Goal: Task Accomplishment & Management: Complete application form

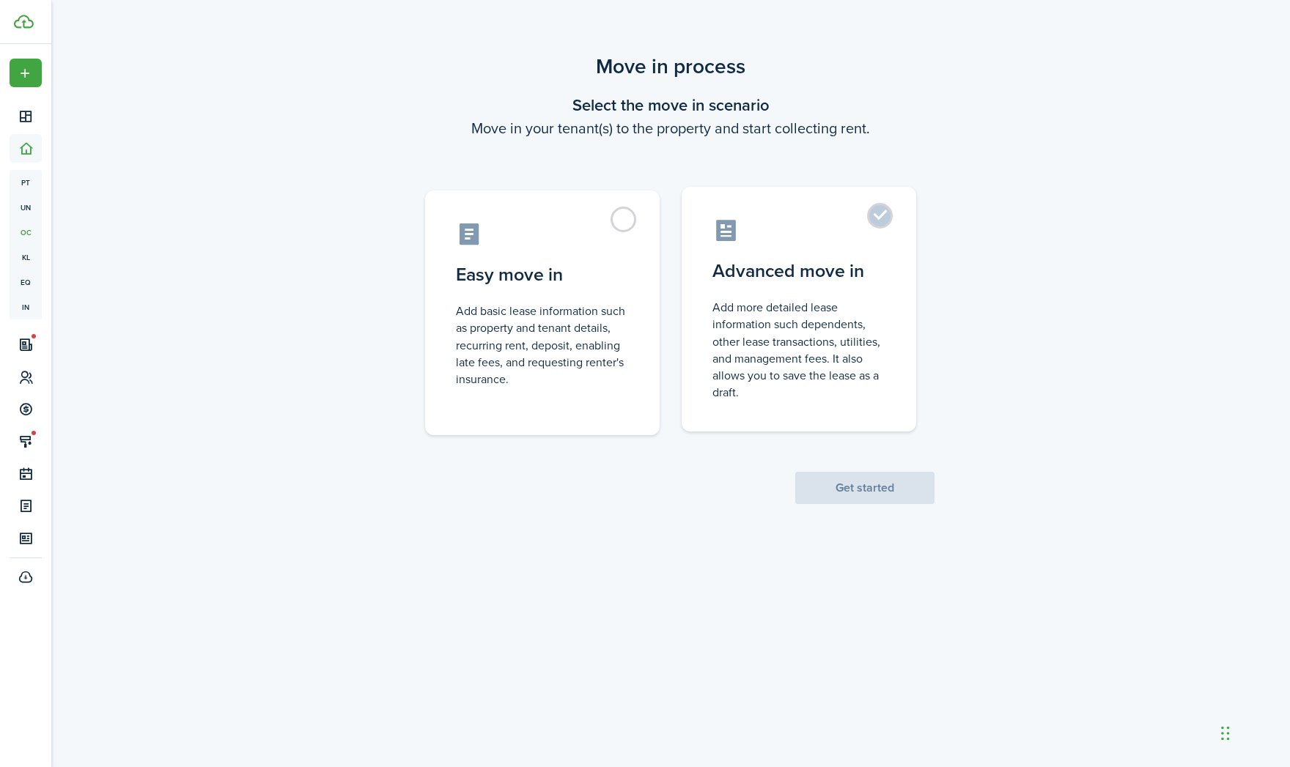
click at [844, 223] on control-radio-card-icon at bounding box center [798, 231] width 173 height 26
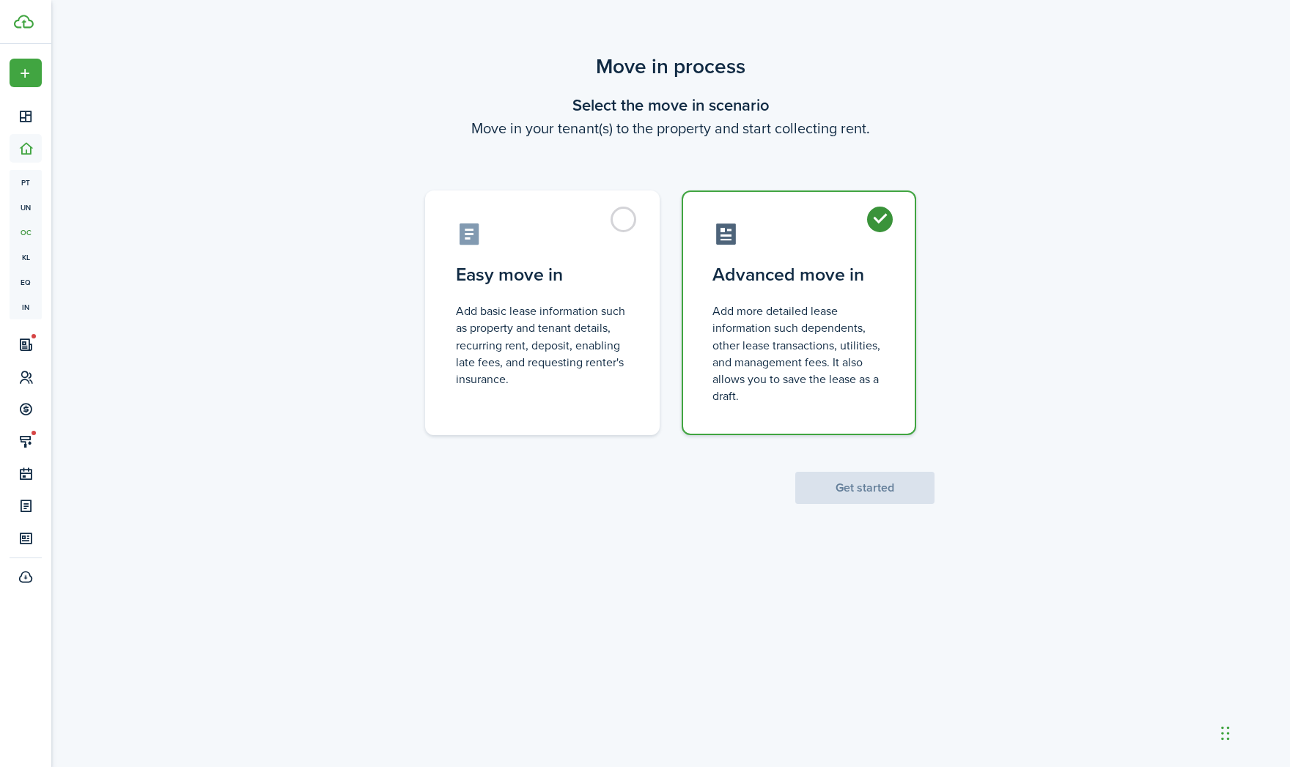
radio input "true"
click at [872, 484] on button "Get started" at bounding box center [864, 488] width 139 height 32
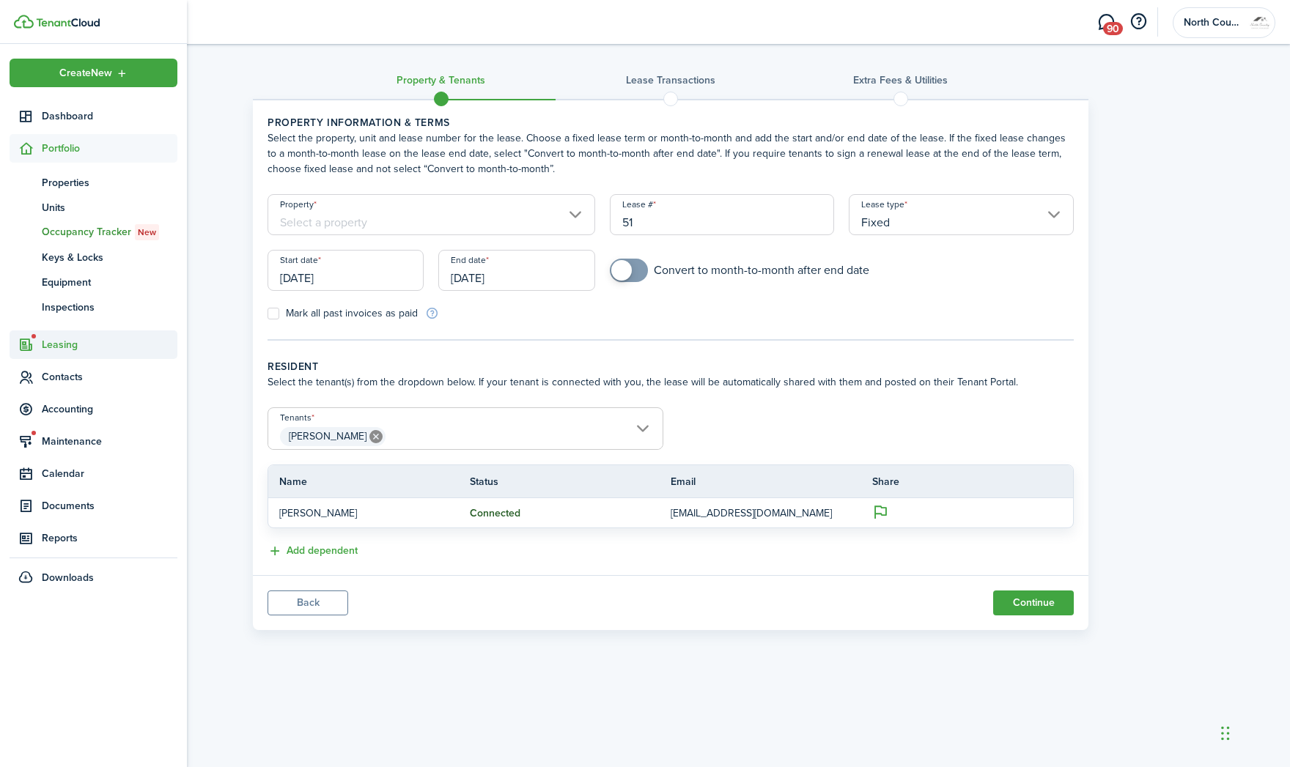
click at [76, 344] on span "Leasing" at bounding box center [110, 344] width 136 height 15
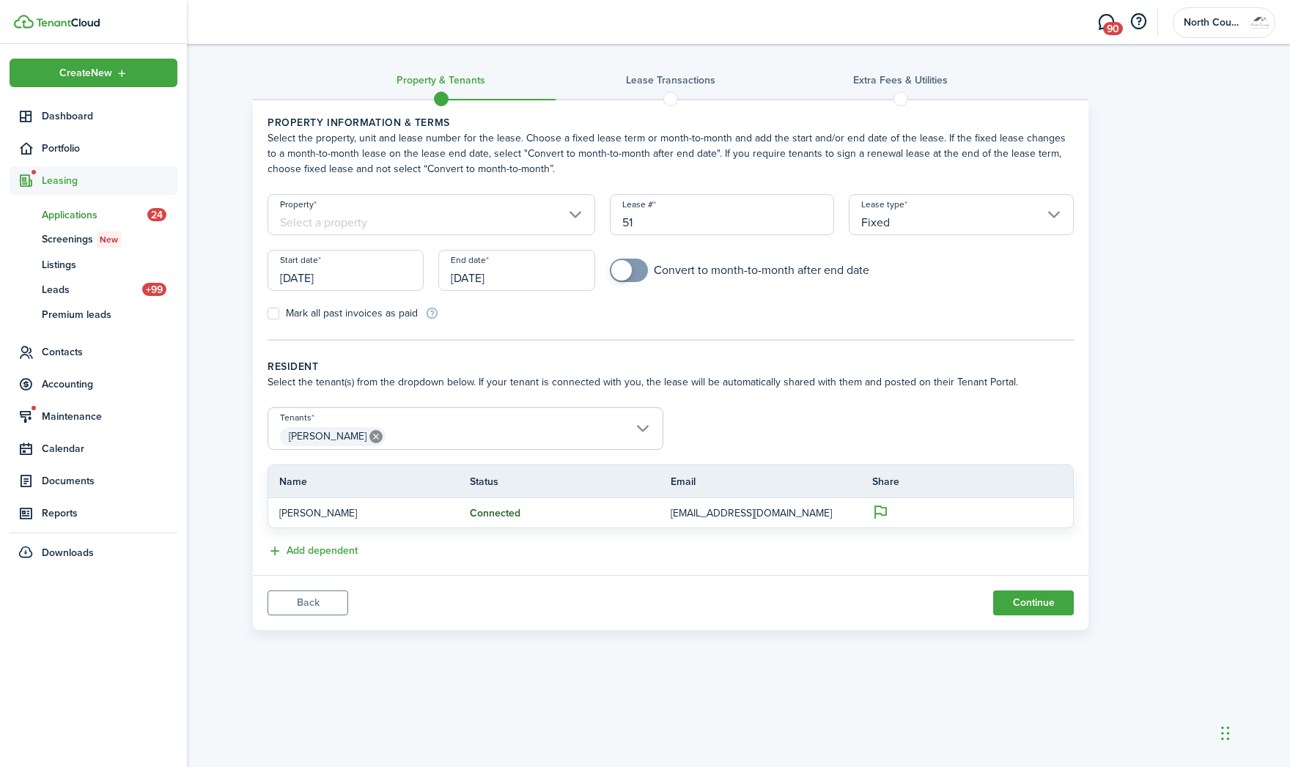
click at [81, 212] on span "Applications" at bounding box center [95, 214] width 106 height 15
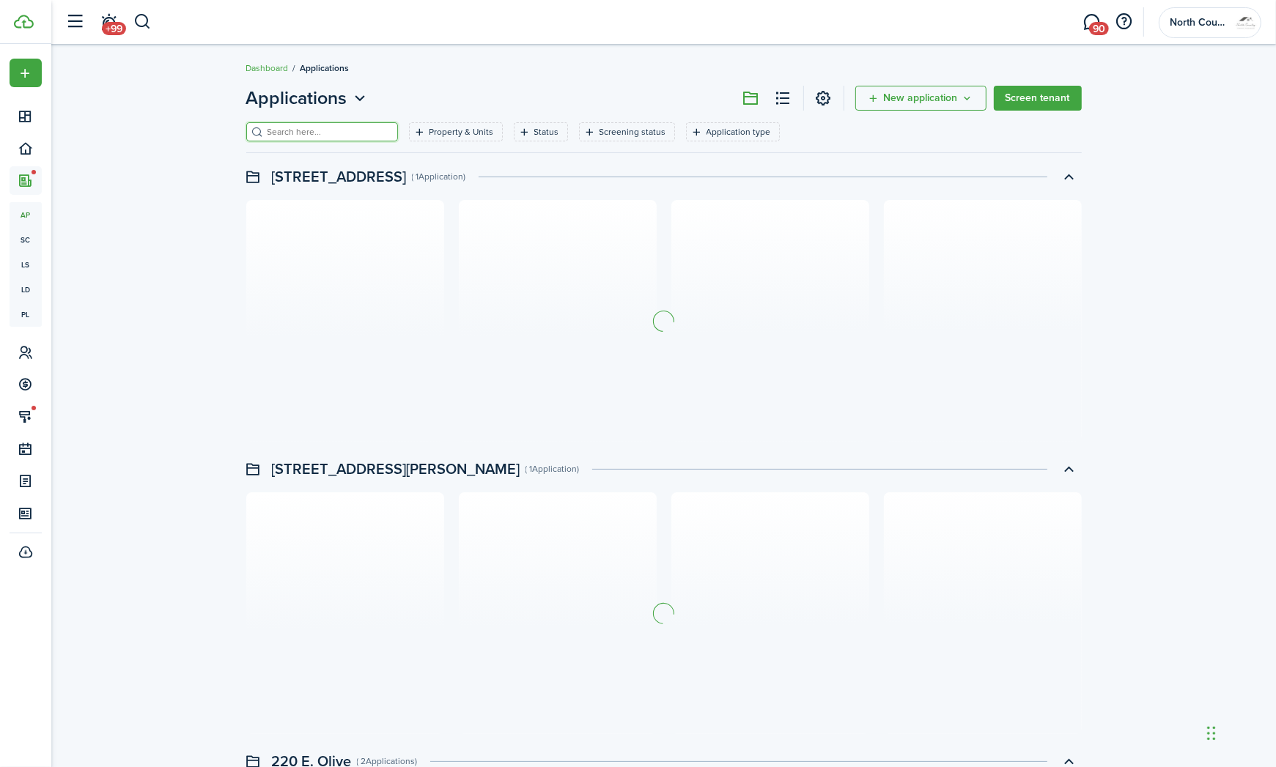
click at [320, 130] on input "search" at bounding box center [328, 132] width 129 height 14
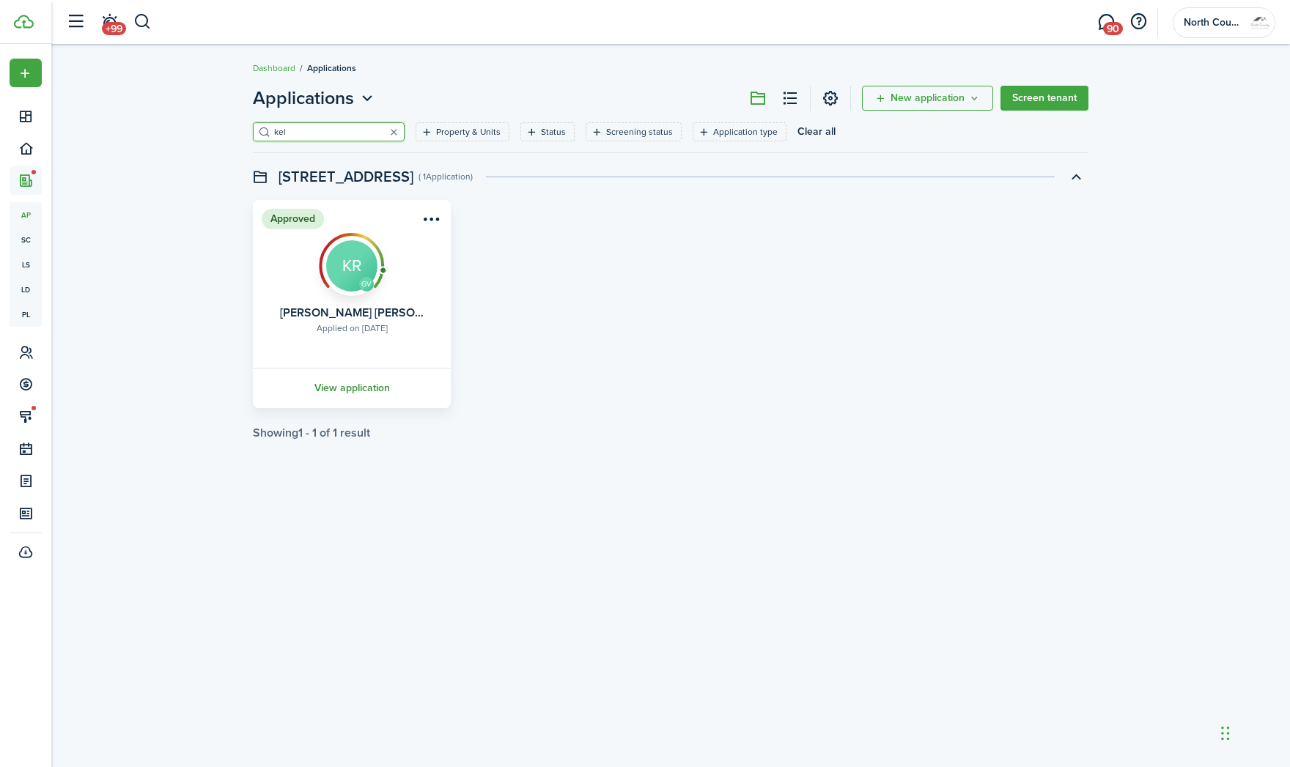
type input "kel"
click at [361, 388] on link "View application" at bounding box center [352, 388] width 202 height 40
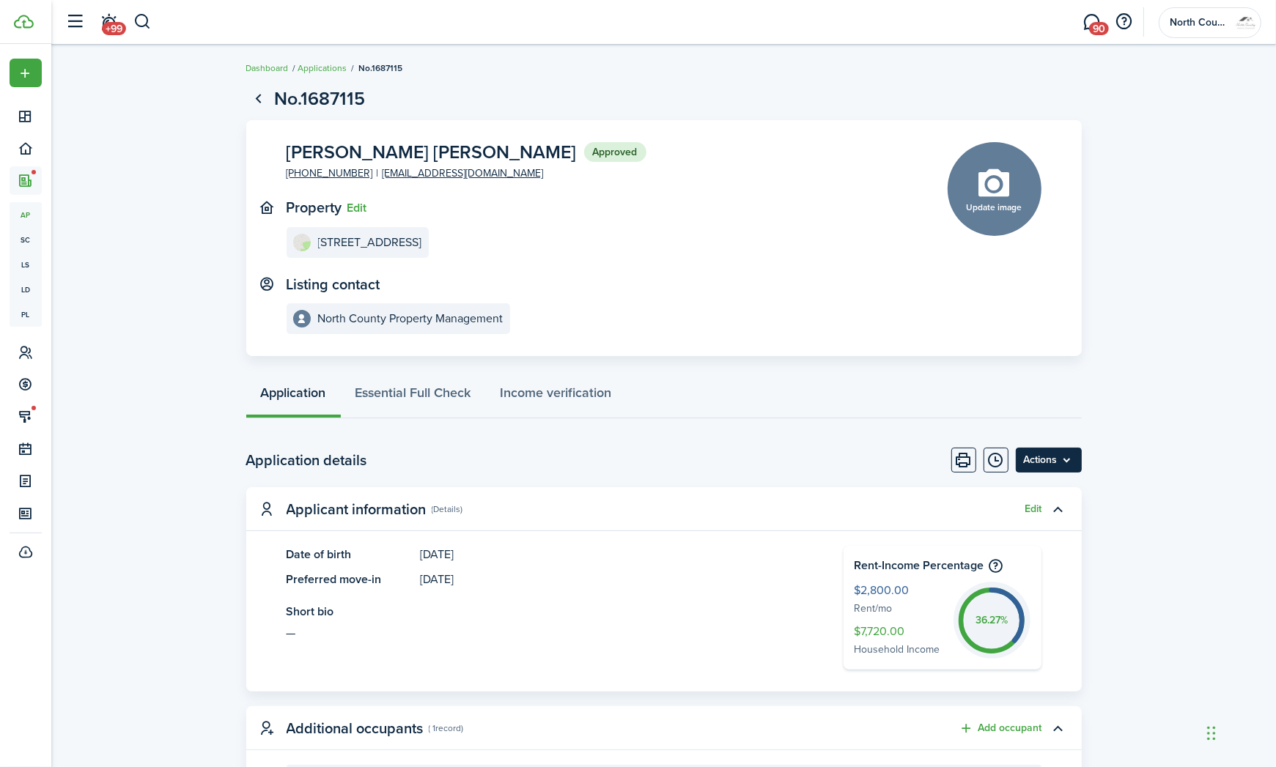
click at [1064, 465] on menu-btn "Actions" at bounding box center [1049, 460] width 66 height 25
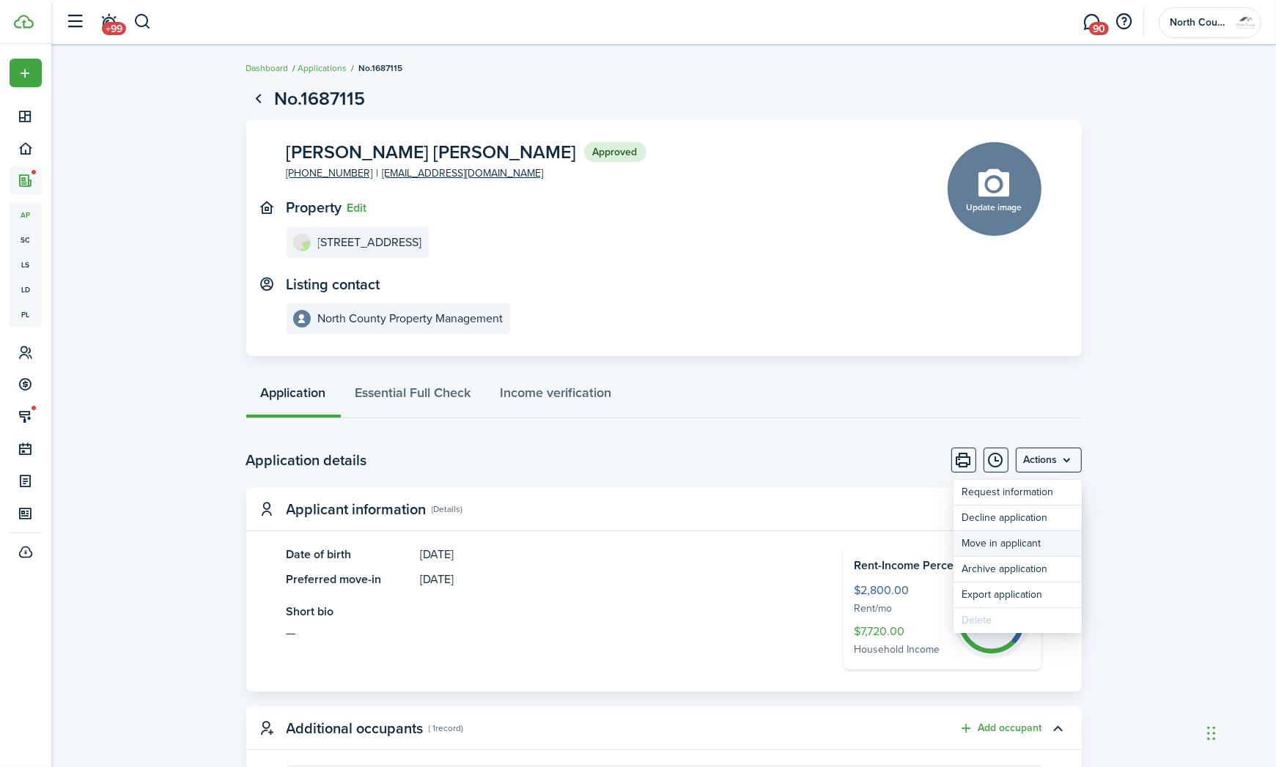
click at [1030, 542] on button "Move in applicant" at bounding box center [1017, 543] width 128 height 25
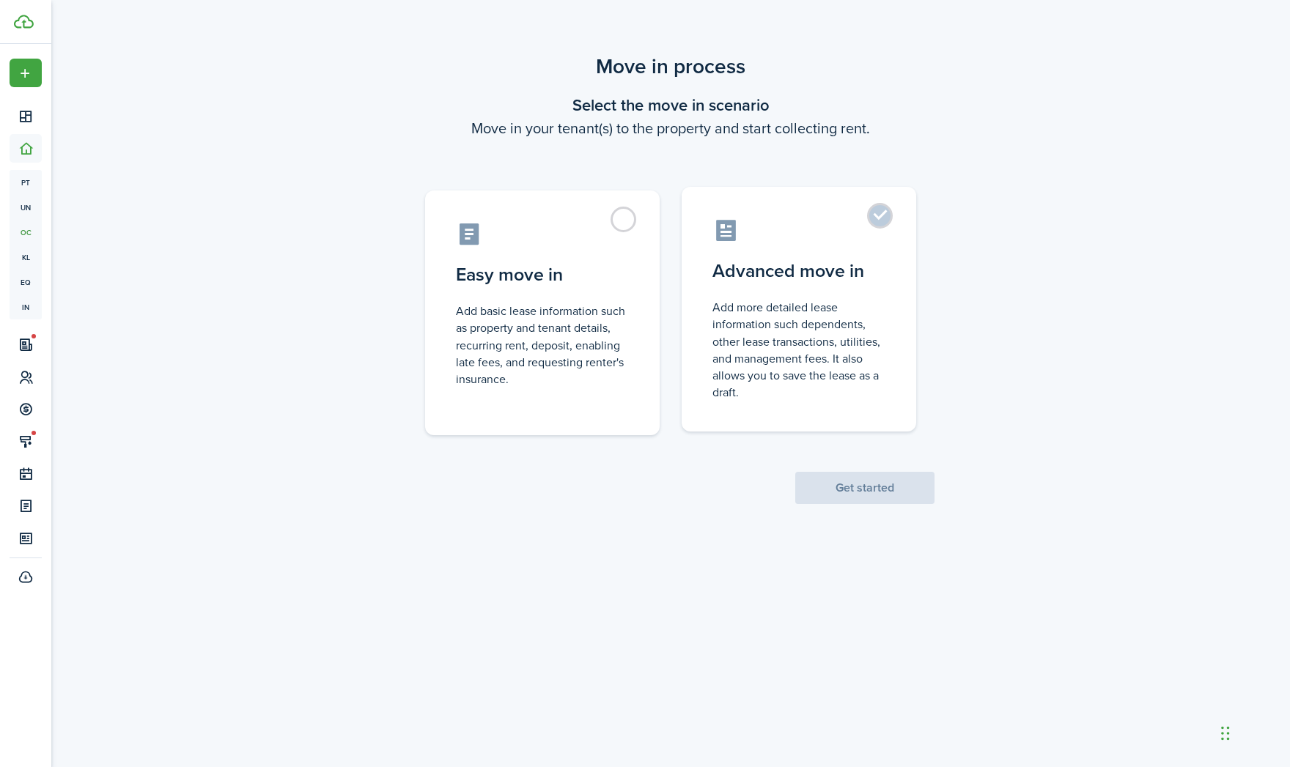
click at [753, 297] on label "Advanced move in Add more detailed lease information such dependents, other lea…" at bounding box center [799, 309] width 234 height 245
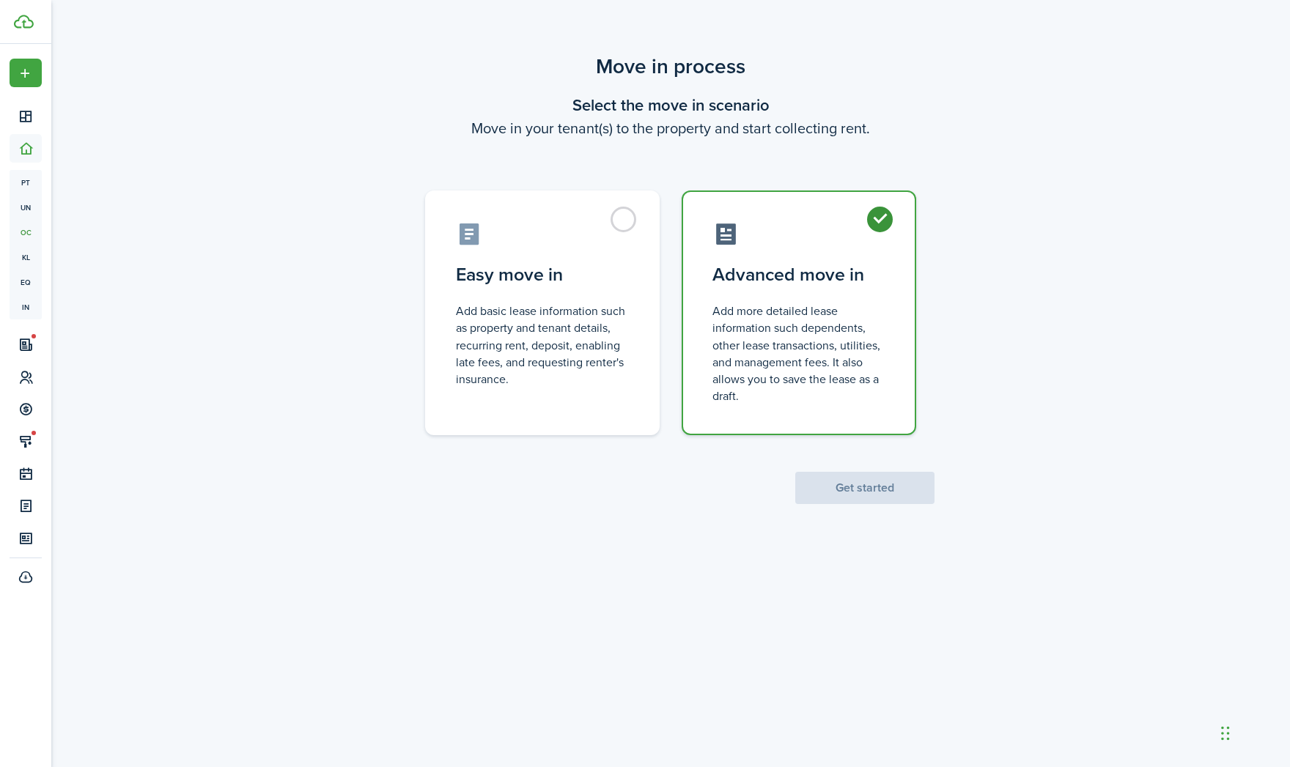
radio input "true"
click at [864, 491] on button "Get started" at bounding box center [864, 488] width 139 height 32
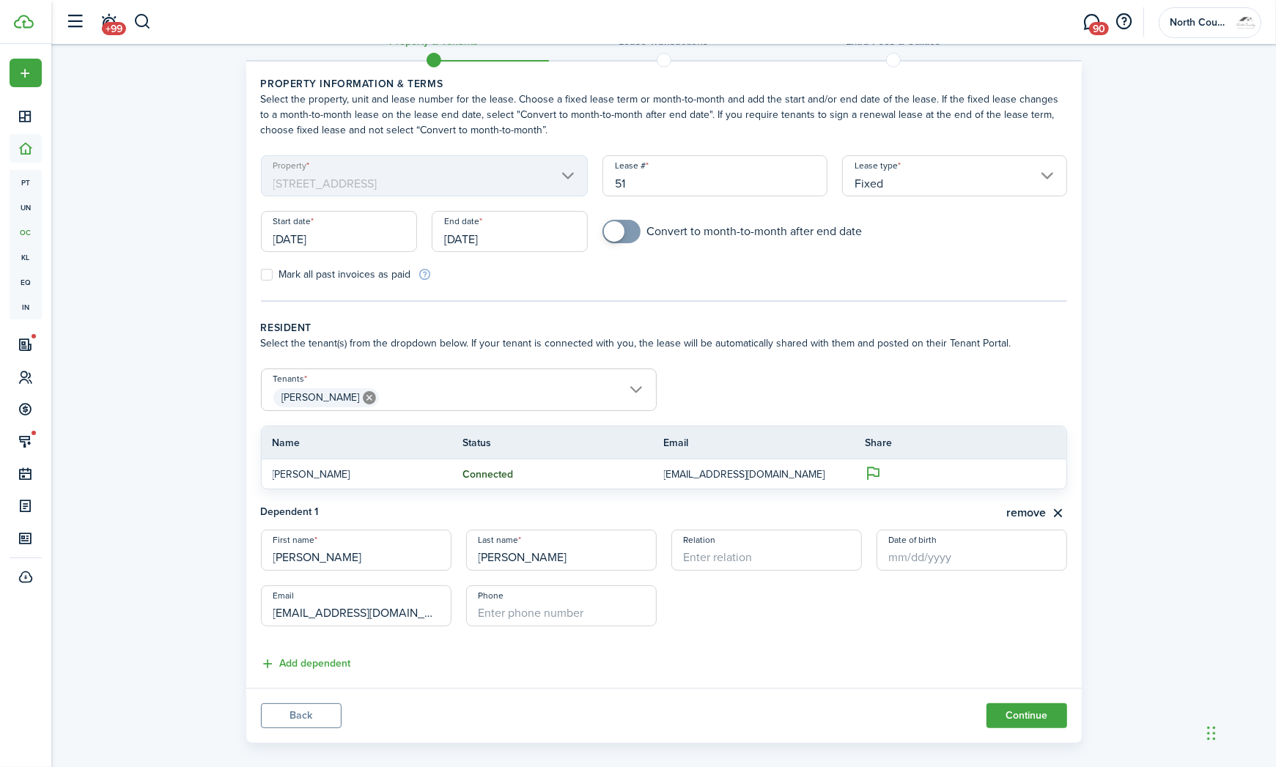
scroll to position [52, 0]
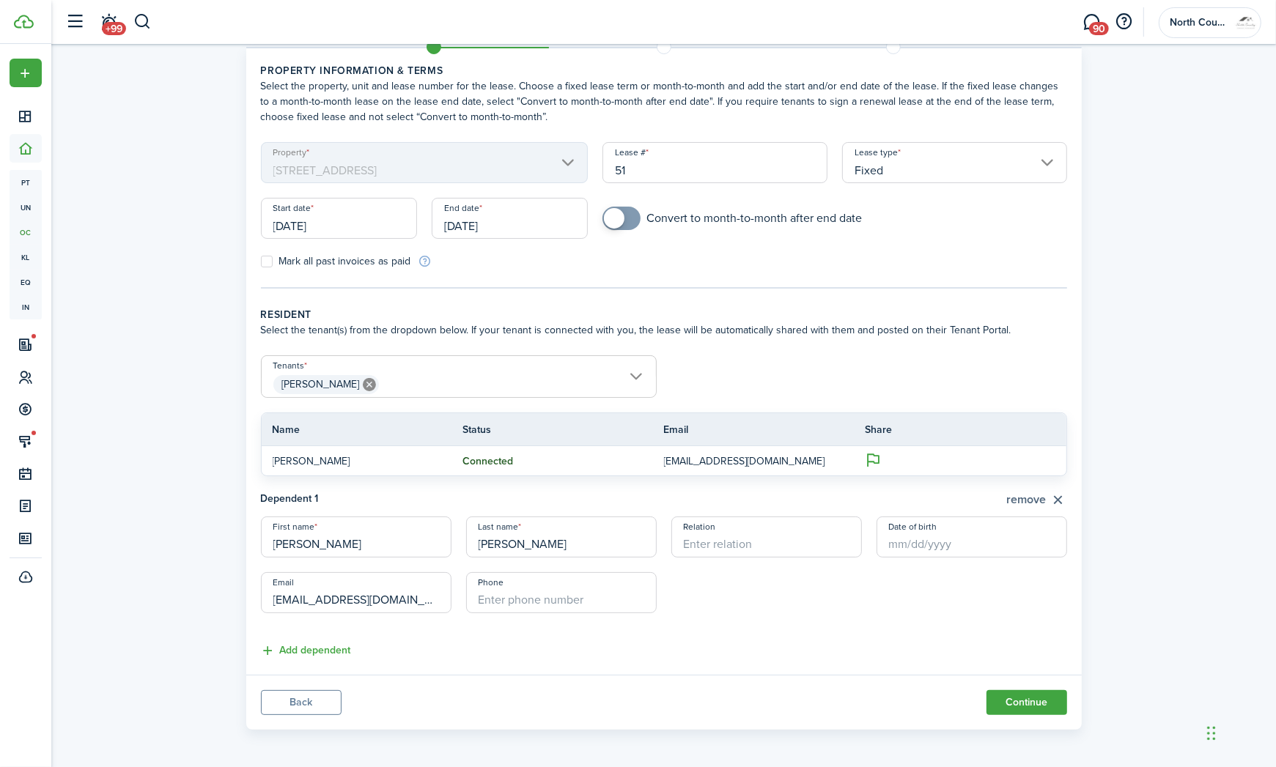
click at [1037, 497] on button "remove" at bounding box center [1037, 500] width 60 height 18
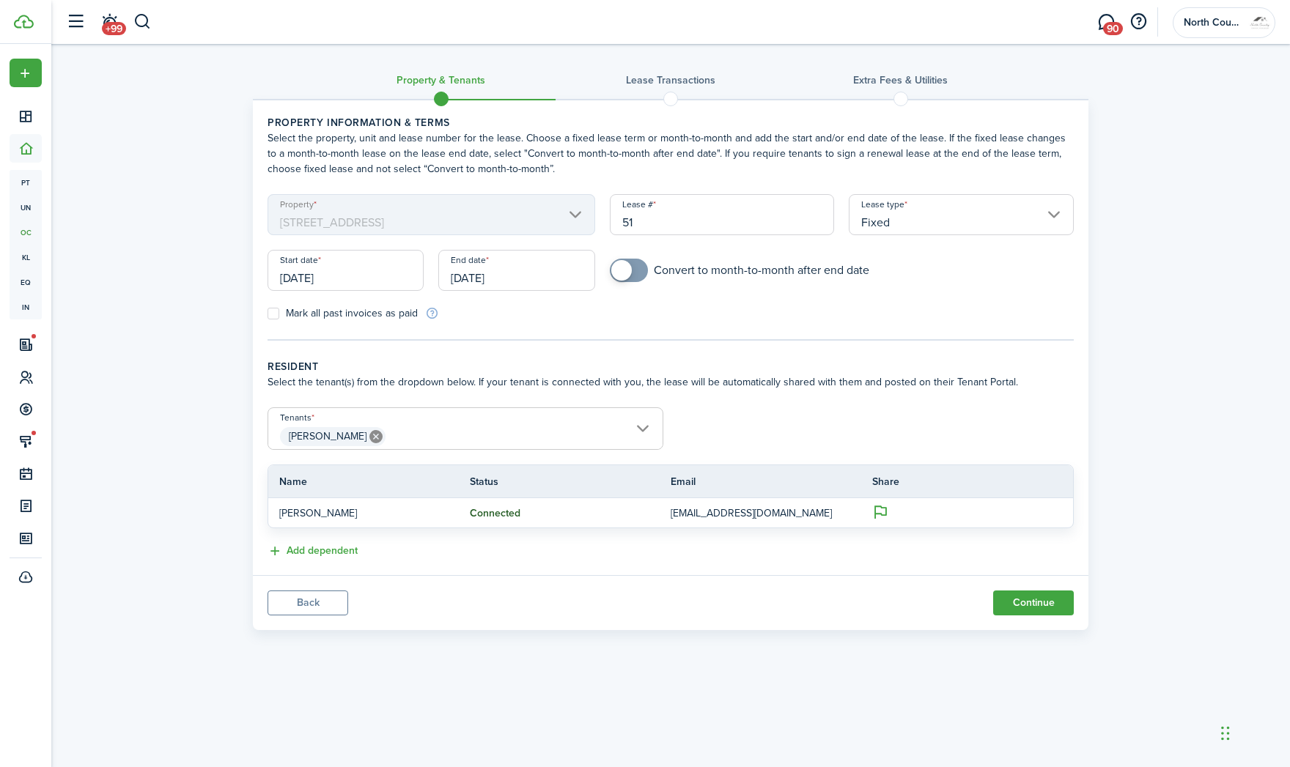
click at [465, 431] on span "[PERSON_NAME]" at bounding box center [465, 436] width 394 height 25
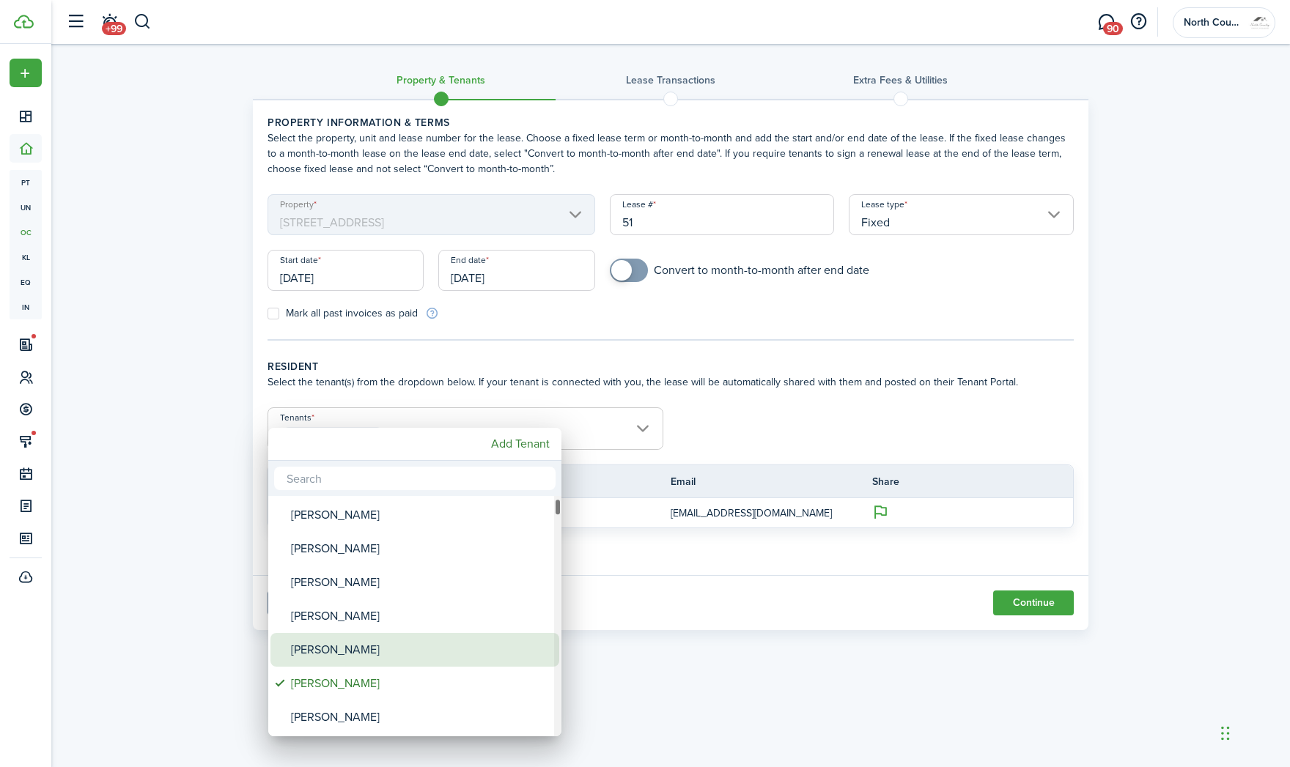
click at [383, 647] on div "[PERSON_NAME]" at bounding box center [420, 650] width 259 height 34
type input "[PERSON_NAME], [PERSON_NAME]"
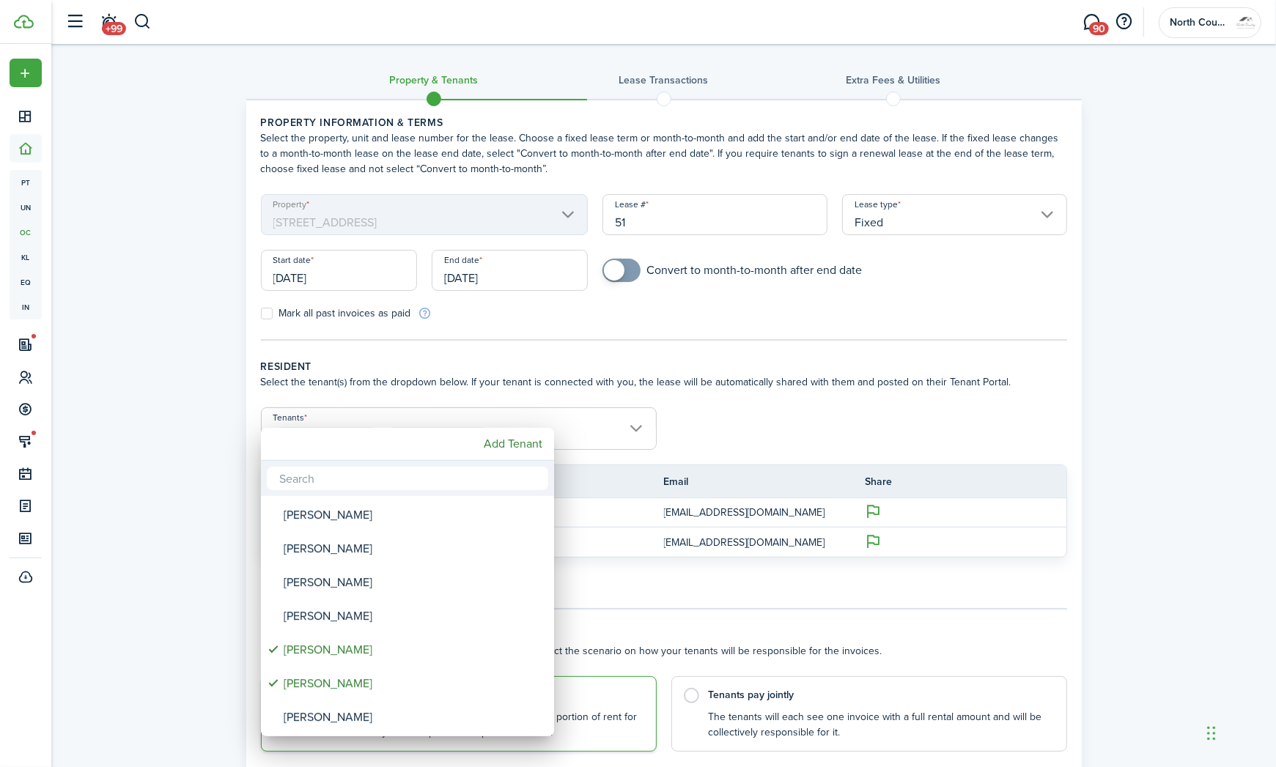
click at [766, 591] on div at bounding box center [638, 384] width 1510 height 1002
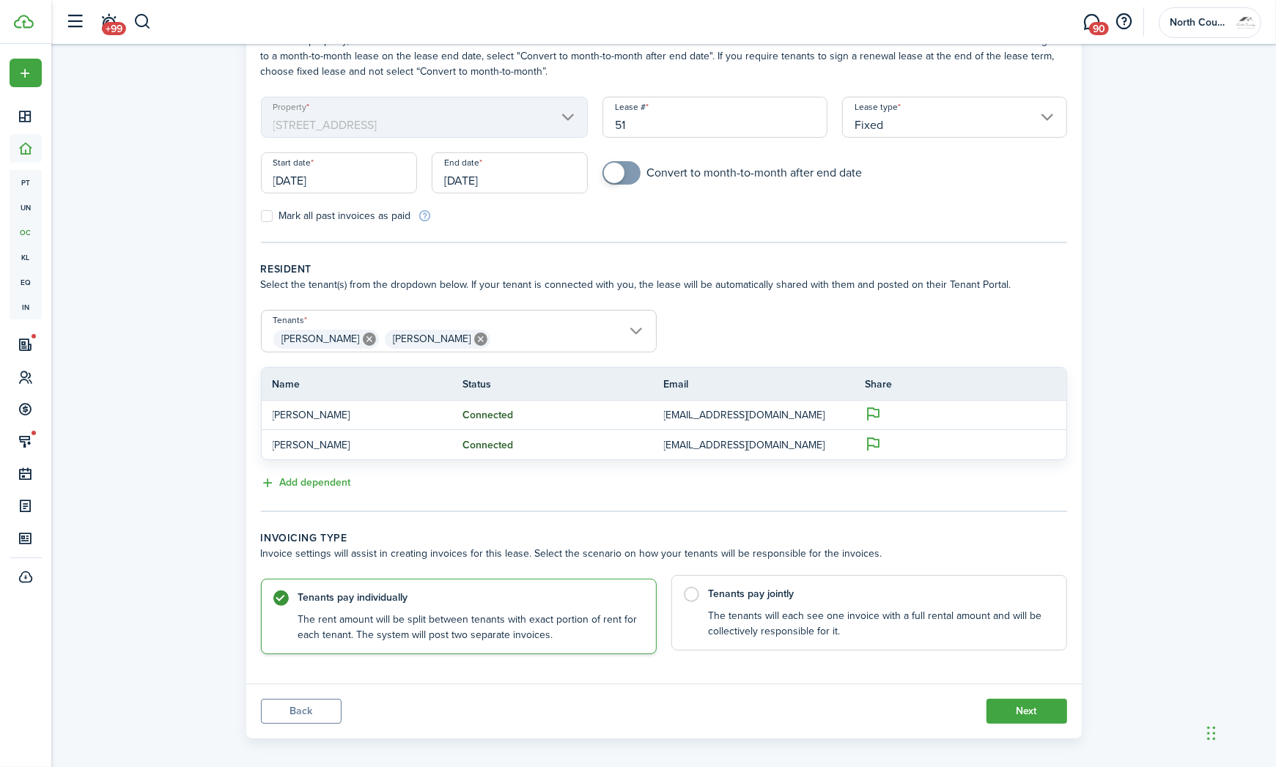
scroll to position [106, 0]
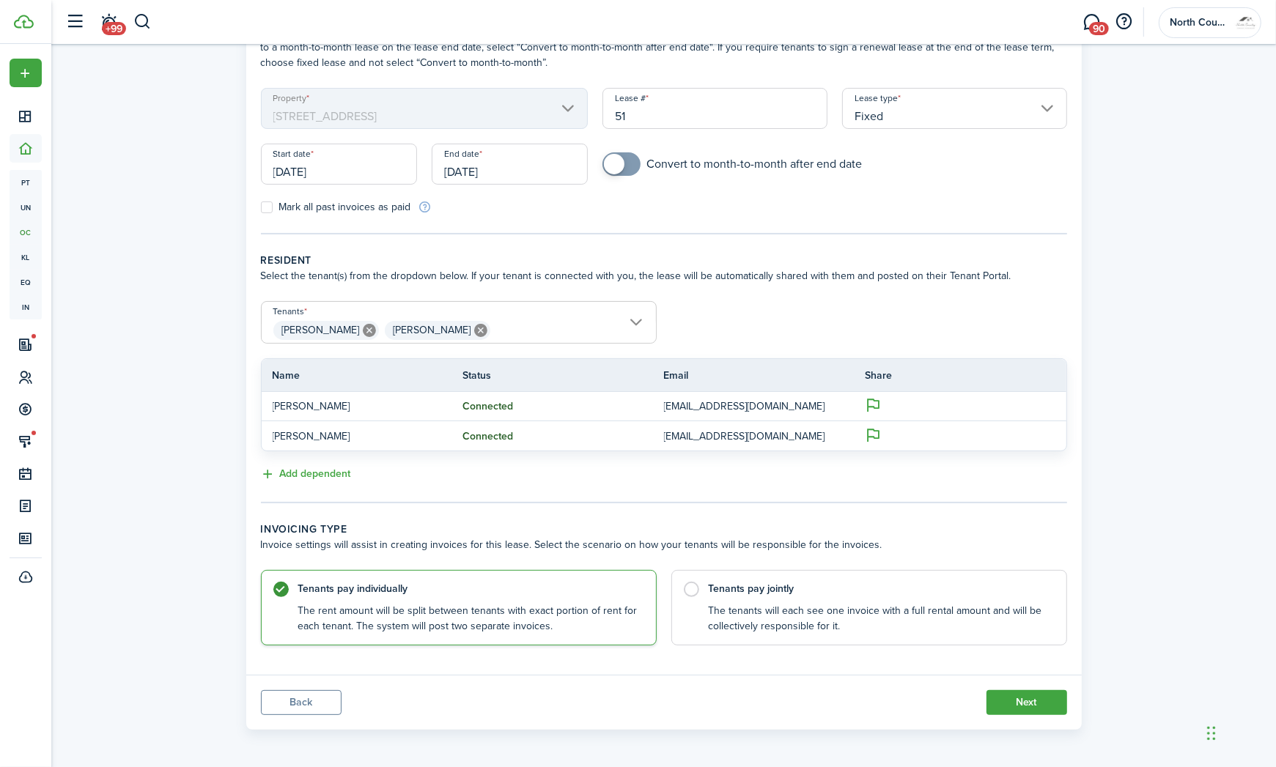
click at [1232, 507] on div "Property & Tenants Lease Transactions Extra fees & Utilities Property informati…" at bounding box center [663, 337] width 1225 height 799
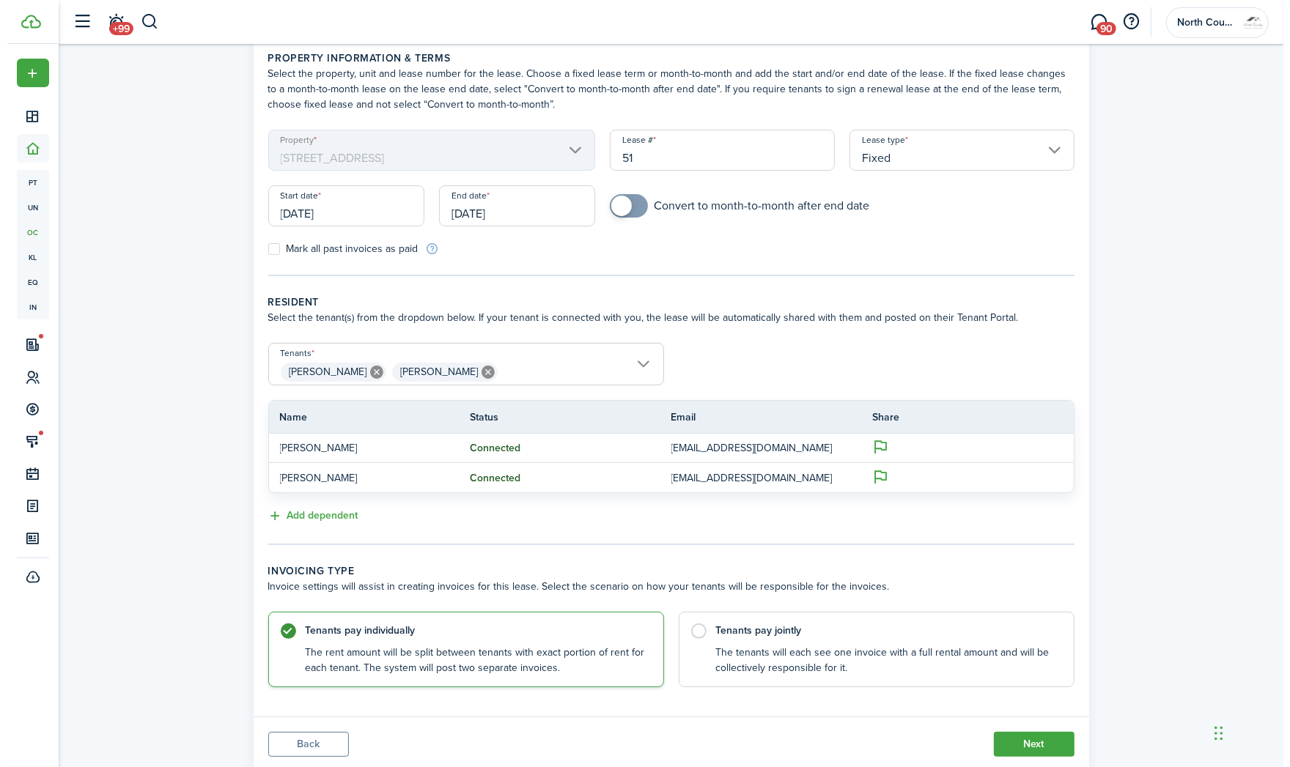
scroll to position [0, 0]
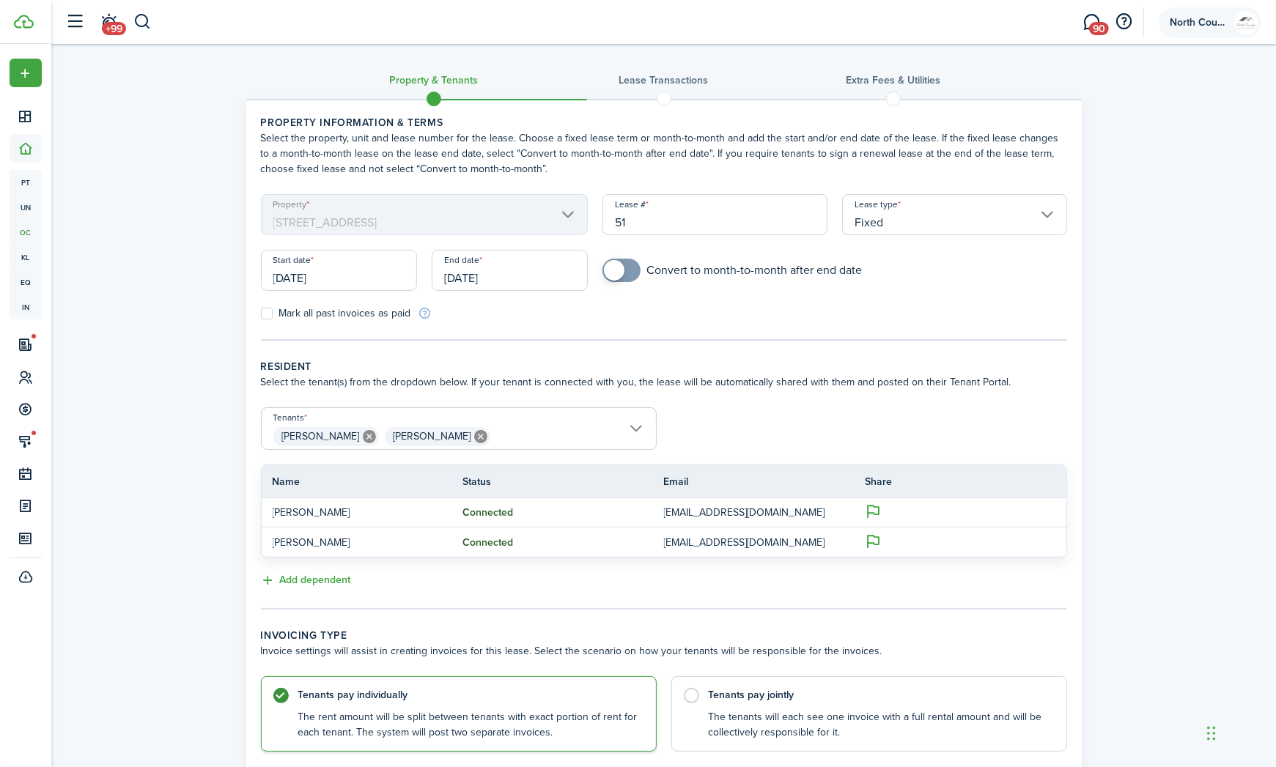
click at [1197, 21] on span "North County Property Management" at bounding box center [1199, 23] width 59 height 10
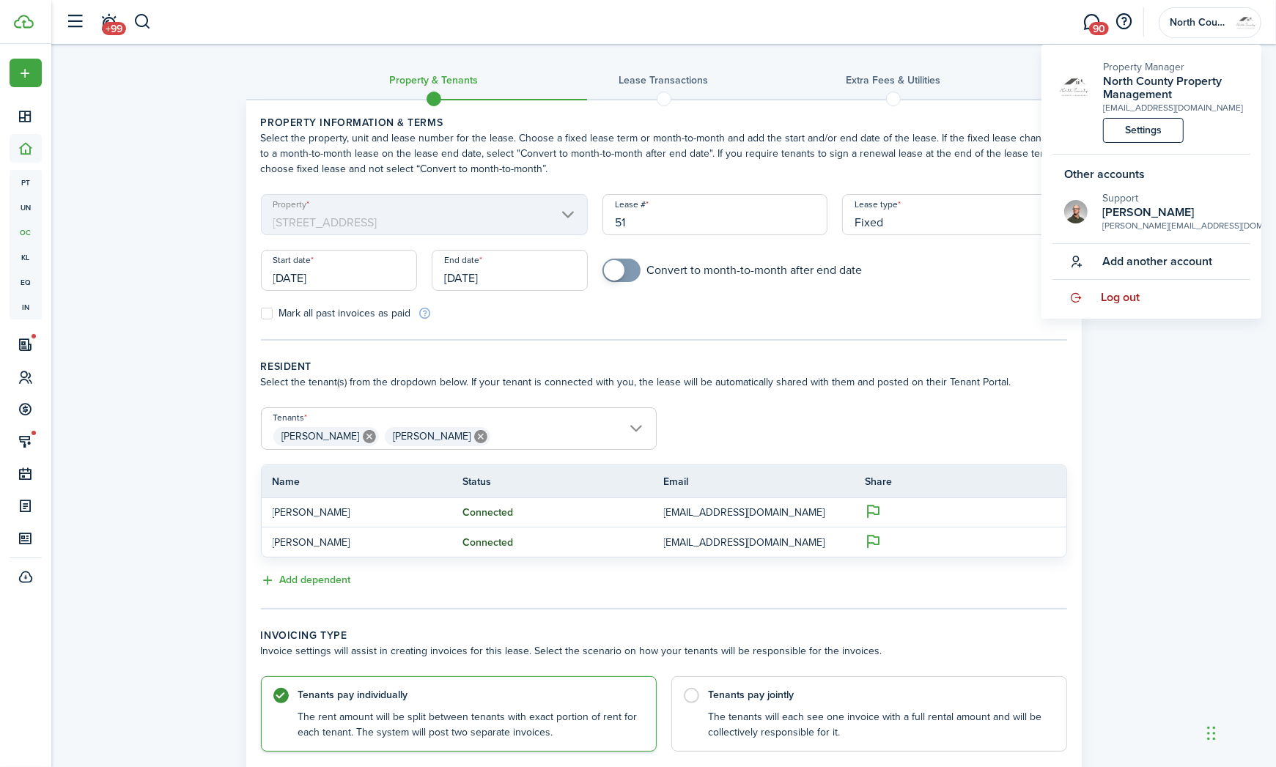
click at [1131, 298] on span "Log out" at bounding box center [1120, 297] width 39 height 13
